Goal: Navigation & Orientation: Find specific page/section

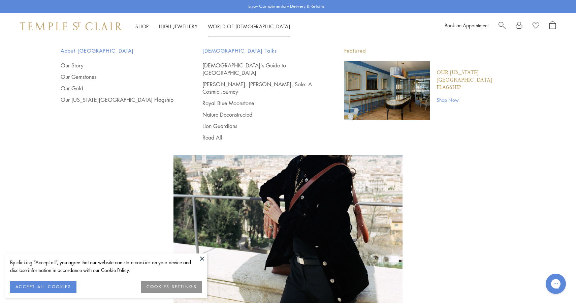
click at [220, 50] on span "[DEMOGRAPHIC_DATA] Talks" at bounding box center [259, 50] width 115 height 8
click at [215, 134] on link "Read All" at bounding box center [259, 137] width 115 height 7
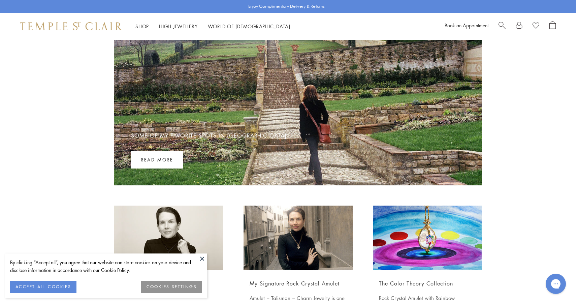
scroll to position [53, 0]
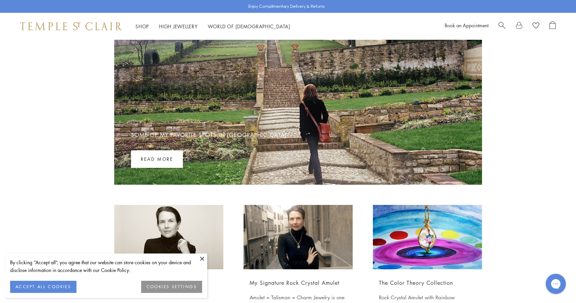
click at [202, 257] on button at bounding box center [202, 258] width 10 height 10
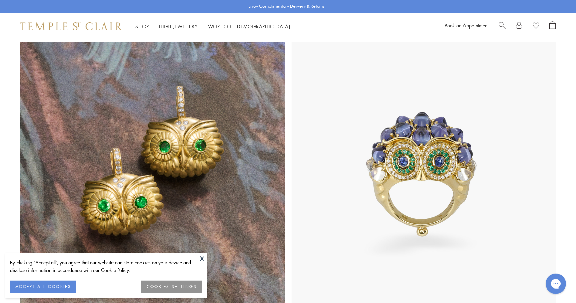
scroll to position [633, 0]
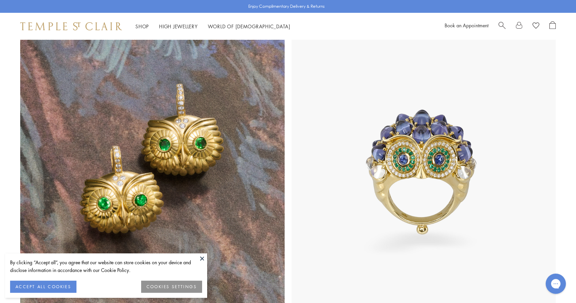
scroll to position [637, 0]
